Goal: Task Accomplishment & Management: Use online tool/utility

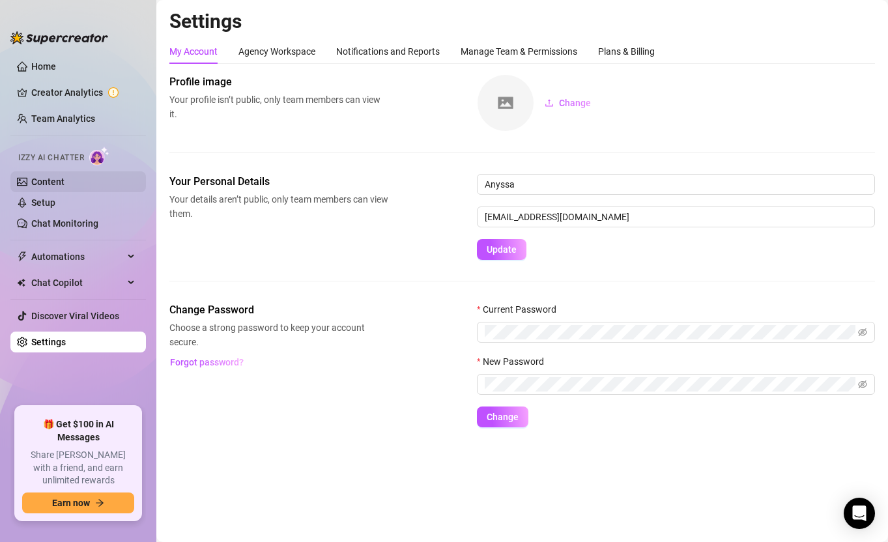
click at [41, 187] on link "Content" at bounding box center [47, 182] width 33 height 10
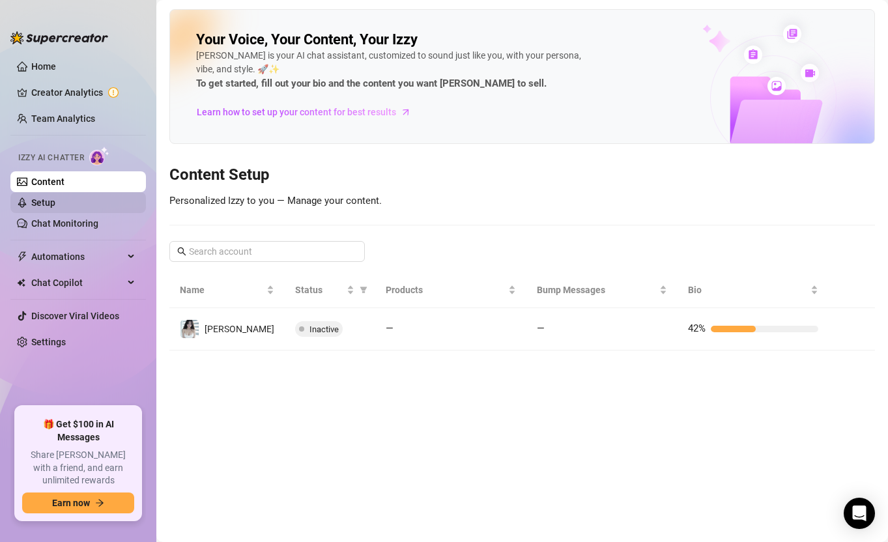
click at [45, 201] on link "Setup" at bounding box center [43, 202] width 24 height 10
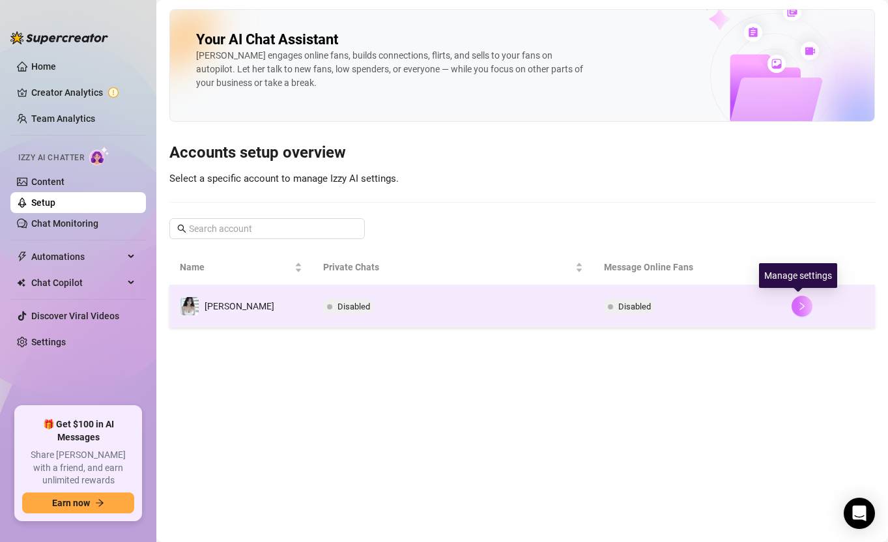
click at [796, 315] on button "button" at bounding box center [802, 306] width 21 height 21
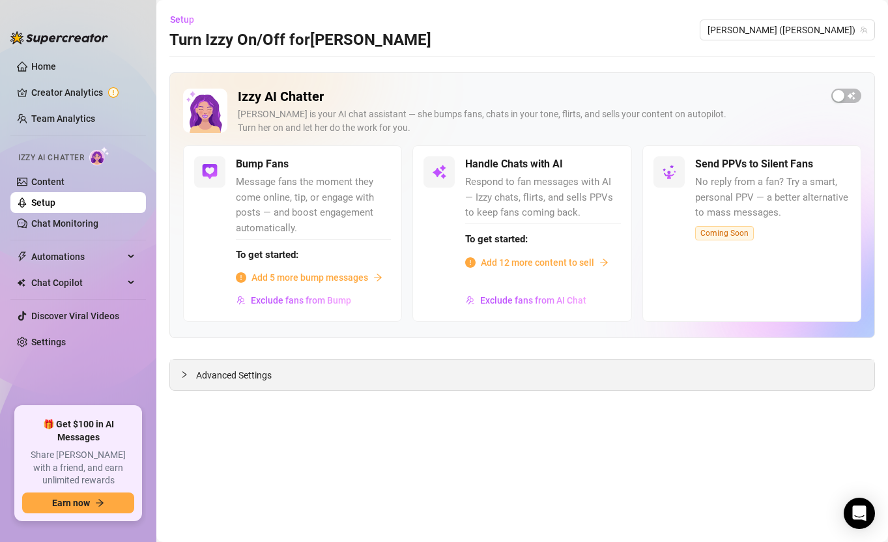
click at [502, 383] on div "Advanced Settings" at bounding box center [522, 375] width 704 height 31
click at [301, 377] on div "Advanced Settings" at bounding box center [522, 375] width 704 height 31
click at [200, 378] on span "Advanced Settings" at bounding box center [234, 375] width 76 height 14
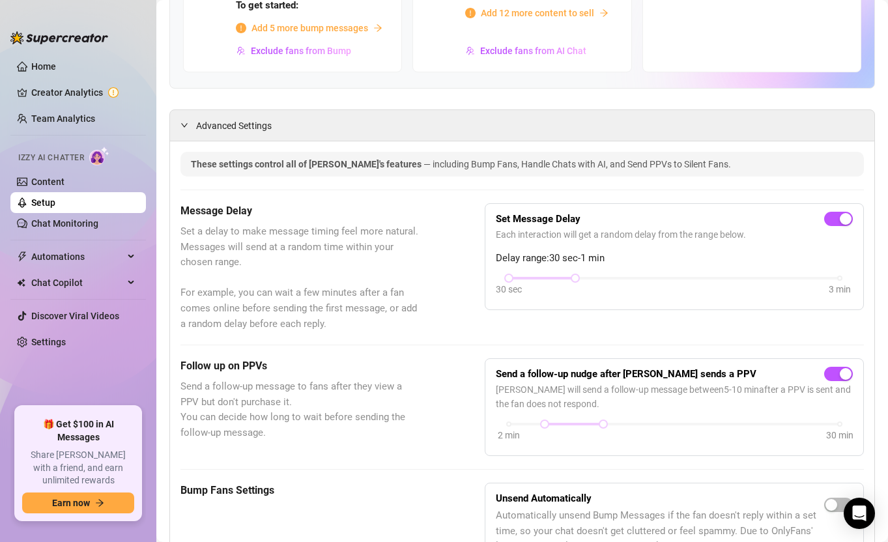
scroll to position [52, 0]
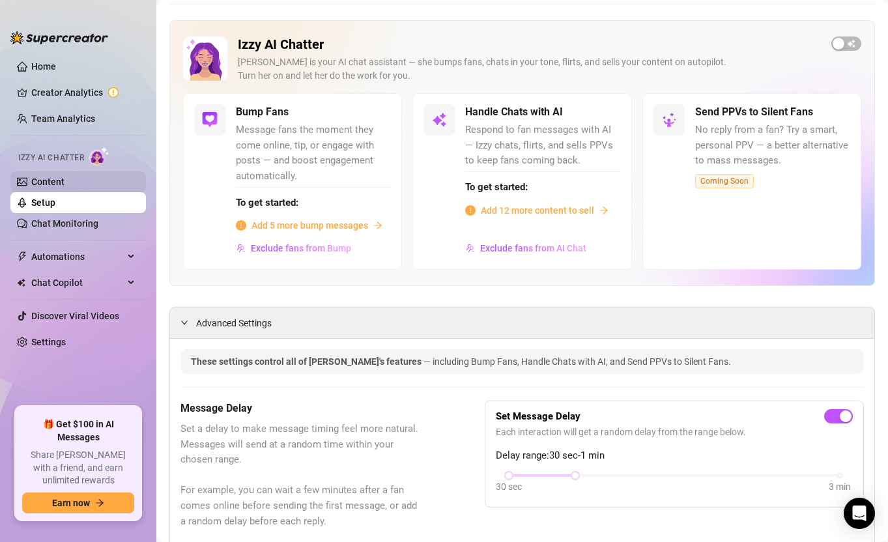
click at [65, 177] on link "Content" at bounding box center [47, 182] width 33 height 10
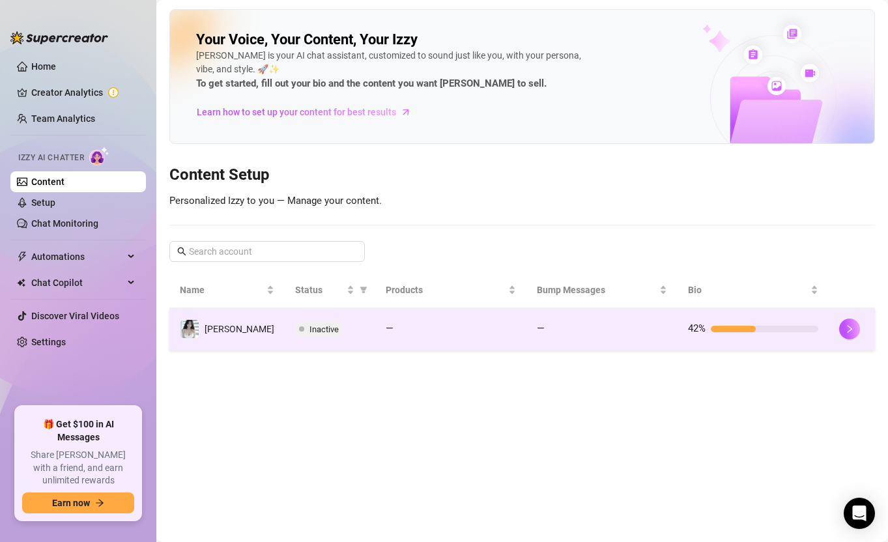
click at [362, 334] on td "Inactive" at bounding box center [330, 329] width 91 height 42
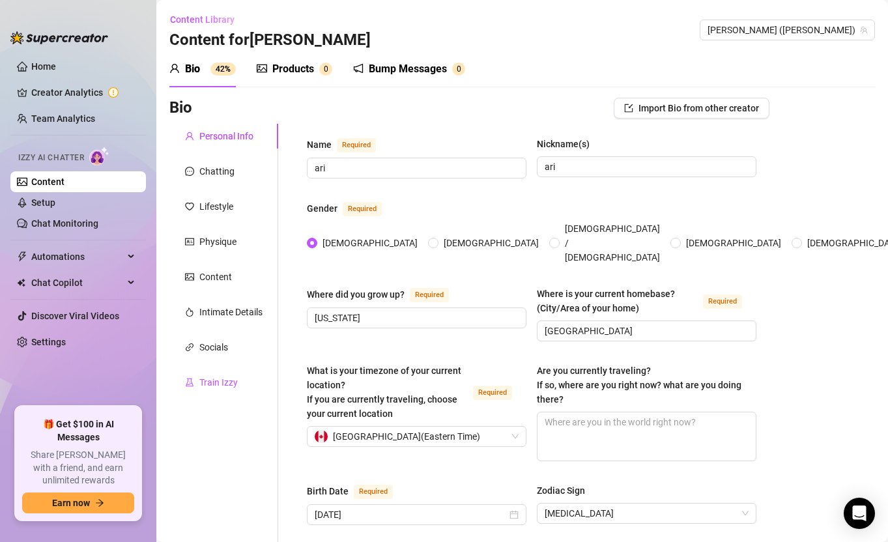
click at [214, 381] on div "Train Izzy" at bounding box center [218, 382] width 38 height 14
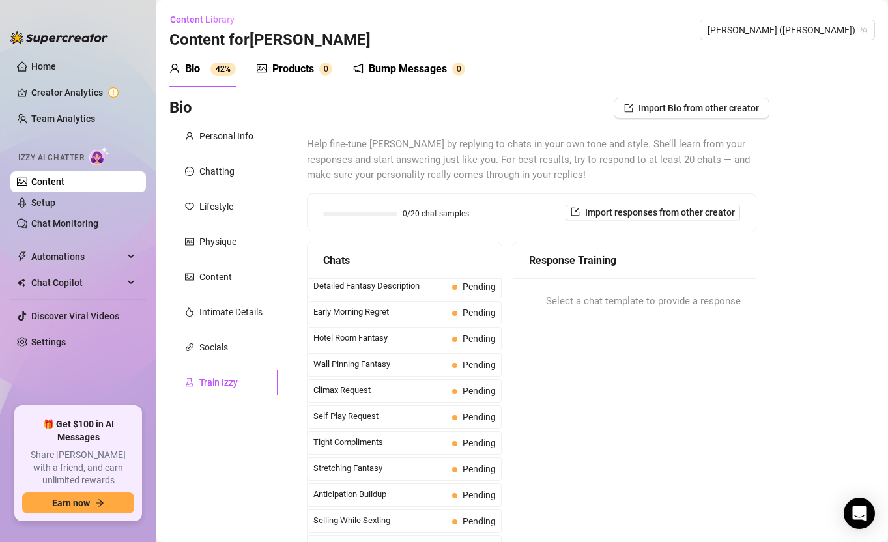
scroll to position [540, 0]
